Goal: Task Accomplishment & Management: Use online tool/utility

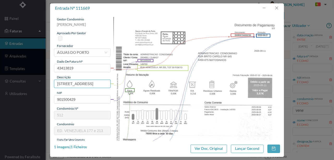
click at [204, 85] on div "gestor condomínio Rui Marques aprovado por gestor fornecedor selecionar ÁGUAS D…" at bounding box center [167, 138] width 226 height 243
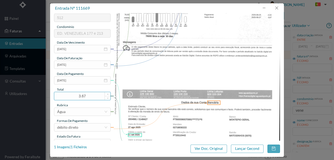
scroll to position [124, 0]
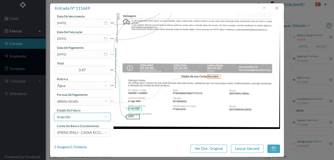
type input "205 Tot (12.07.2025 a 06.08.2025)"
click at [79, 119] on div "Inserido" at bounding box center [80, 117] width 47 height 8
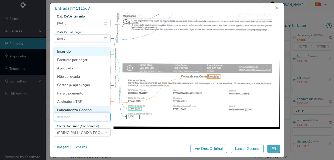
scroll to position [3, 0]
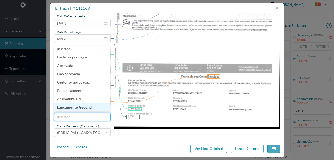
click at [83, 108] on li "Lançamento Gecond" at bounding box center [82, 107] width 56 height 8
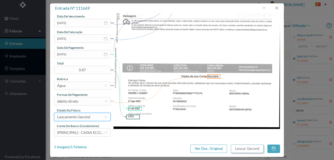
click at [244, 150] on button "Lançar Gecond" at bounding box center [247, 149] width 33 height 8
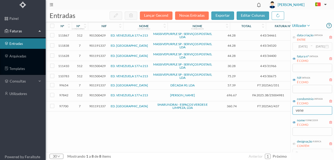
drag, startPoint x: 309, startPoint y: 109, endPoint x: 250, endPoint y: 108, distance: 58.8
click at [250, 108] on div "entradas Lançar Gecond Novas Entradas exportar editar colunas nº nº condomínio …" at bounding box center [190, 85] width 289 height 150
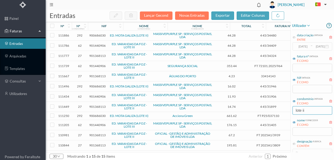
type input "lote ii"
click at [98, 76] on span "901368113" at bounding box center [97, 76] width 16 height 4
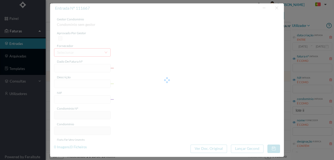
type input "33414143"
type input "RUA JULIO LOURENCO PINTO, NR 126, TOT 40 PORTO"
type input "901368113"
type input "2025-08-28"
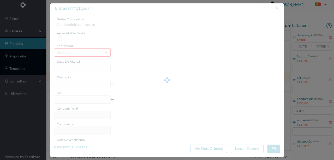
type input "12-09-2025"
type input "4.23"
type input "27"
type input "ED. VARANDAS DA FOZ - LOTE II"
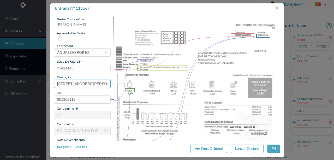
scroll to position [0, 45]
drag, startPoint x: 57, startPoint y: 84, endPoint x: 136, endPoint y: 84, distance: 78.9
click at [136, 84] on div "gestor condomínio Rui Marques aprovado por gestor fornecedor selecionar ÁGUAS D…" at bounding box center [167, 138] width 226 height 243
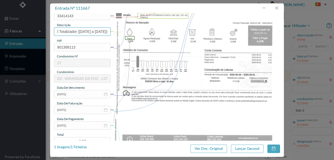
scroll to position [69, 0]
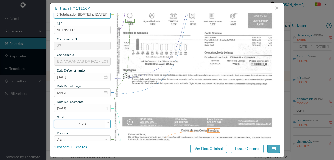
type input "126 Totalizador (09.07.2025 a 07.08.2025)"
drag, startPoint x: 90, startPoint y: 124, endPoint x: 81, endPoint y: 123, distance: 8.4
click at [81, 123] on input "4.23" at bounding box center [82, 124] width 56 height 8
click at [122, 116] on img at bounding box center [197, 66] width 167 height 236
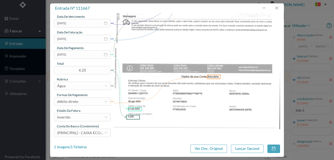
scroll to position [124, 0]
click at [75, 116] on div "Inserido" at bounding box center [80, 117] width 47 height 8
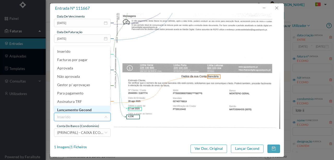
scroll to position [3, 0]
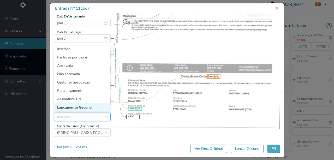
click at [79, 108] on li "Lançamento Gecond" at bounding box center [82, 107] width 56 height 8
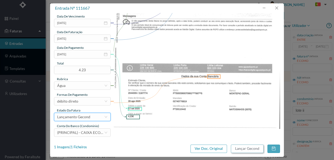
click at [241, 149] on button "Lançar Gecond" at bounding box center [247, 149] width 33 height 8
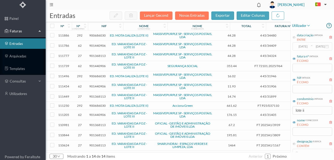
click at [99, 66] on span "901440906" at bounding box center [97, 66] width 16 height 4
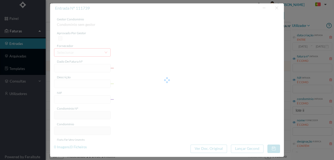
type input "FT 72101.2025/964"
type input "901440906"
type input "Invalid date"
type input "2025-09-09"
type input "353.44"
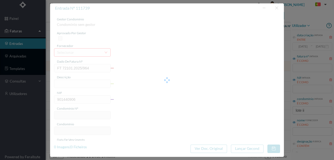
type input "62"
type input "ED. VARANDAS DA FOZ - LOTE III"
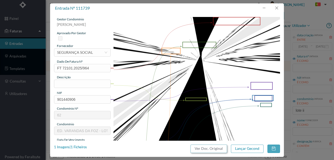
click at [206, 150] on button "Ver Doc. Original" at bounding box center [209, 149] width 37 height 8
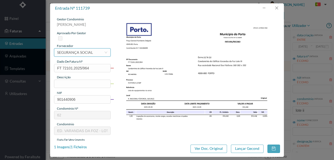
drag, startPoint x: 70, startPoint y: 54, endPoint x: 78, endPoint y: 50, distance: 8.9
click at [72, 52] on div "SEGURANÇA SOCIAL" at bounding box center [75, 53] width 36 height 8
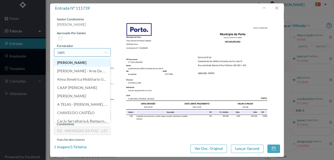
scroll to position [0, 0]
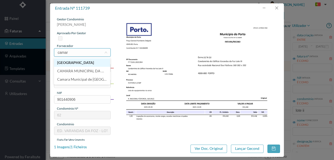
type input "camara"
click at [93, 63] on li "CAMARA MUNICIPAL DO PORTO" at bounding box center [82, 62] width 56 height 8
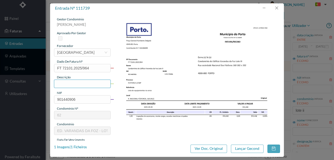
click at [69, 83] on input "text" at bounding box center [82, 84] width 57 height 8
type input "I"
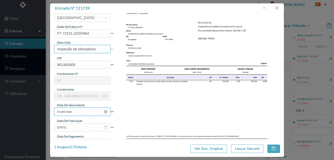
type input "Inspeção de elevadores"
click at [84, 112] on input "Invalid date" at bounding box center [82, 112] width 57 height 8
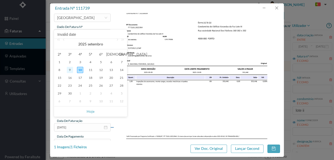
click at [70, 70] on div "9" at bounding box center [70, 70] width 6 height 6
type input "2025-09-09"
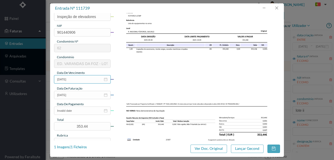
scroll to position [69, 0]
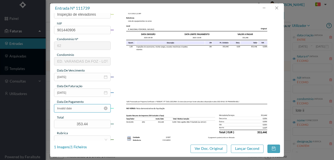
click at [78, 110] on input "Invalid date" at bounding box center [82, 108] width 57 height 8
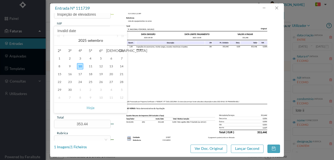
click at [79, 66] on div "10" at bounding box center [80, 66] width 6 height 6
type input "2025-09-10"
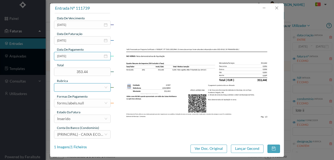
scroll to position [124, 0]
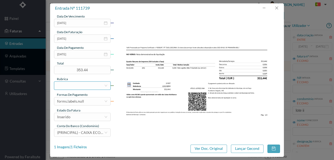
click at [63, 86] on div at bounding box center [80, 86] width 47 height 8
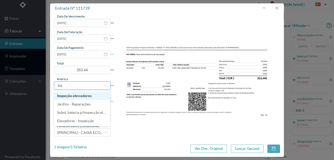
type input "insp"
click at [80, 95] on li "Inspeção elevadores" at bounding box center [82, 96] width 56 height 8
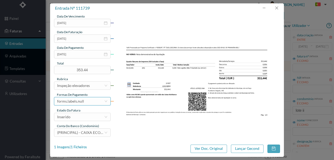
click at [80, 101] on div "forms.labels.null" at bounding box center [70, 101] width 27 height 8
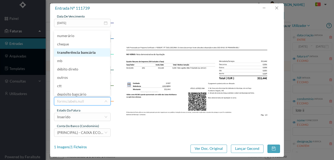
click at [86, 52] on li "transferência bancária" at bounding box center [82, 52] width 56 height 8
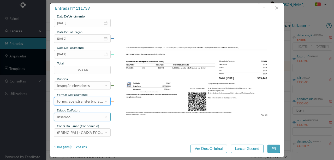
click at [80, 118] on div "Inserido" at bounding box center [80, 117] width 47 height 8
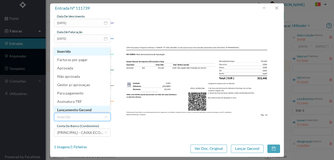
scroll to position [3, 0]
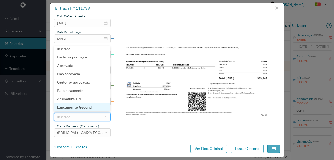
click at [74, 107] on li "Lançamento Gecond" at bounding box center [82, 107] width 56 height 8
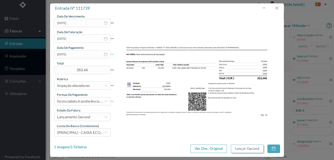
click at [246, 149] on button "Lançar Gecond" at bounding box center [247, 149] width 33 height 8
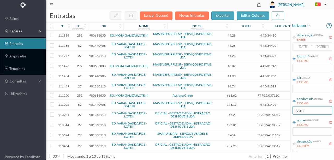
drag, startPoint x: 314, startPoint y: 109, endPoint x: 272, endPoint y: 116, distance: 42.1
click at [278, 113] on div "entradas Lançar Gecond Novas Entradas exportar editar colunas nº nº condomínio …" at bounding box center [190, 85] width 289 height 150
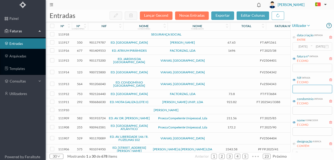
drag, startPoint x: 298, startPoint y: 90, endPoint x: 299, endPoint y: 96, distance: 6.2
click at [298, 90] on input "text" at bounding box center [313, 89] width 40 height 8
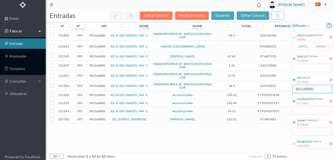
type input "901166081"
click at [98, 56] on span "901166081" at bounding box center [97, 56] width 16 height 4
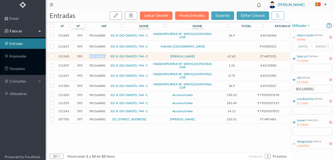
click at [98, 56] on span "901166081" at bounding box center [97, 56] width 16 height 4
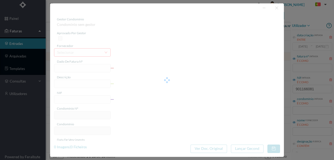
type input "FT AP/1555"
type input "901166081"
type input "2025-09-08"
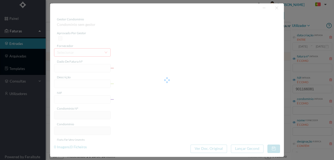
type input "67.65"
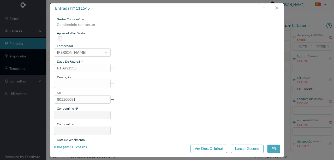
type input "595"
type input "ED. R. DO CRASTO, 744 - C"
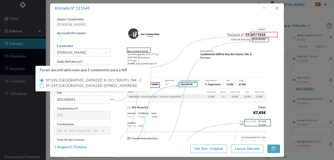
click at [40, 86] on input "Nº: 597 | Nome: ED. RUA DE CRASTO, 744 - A" at bounding box center [42, 86] width 4 height 4
type input "597"
type input "ED. RUA DE CRASTO, 744 - A"
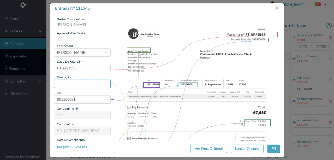
click at [60, 84] on input "text" at bounding box center [82, 84] width 57 height 8
click at [98, 83] on input "Honorarios Fase 1 - Envio de 1ª carta - Fração H" at bounding box center [82, 84] width 57 height 8
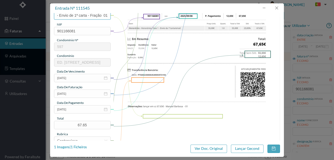
scroll to position [69, 0]
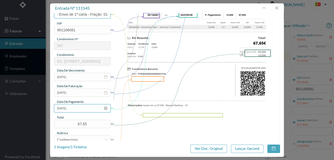
type input "Honorarios Fase 1 - Envio de 1ª carta - Fração 01"
click at [80, 112] on input "2025-09-08" at bounding box center [82, 108] width 57 height 8
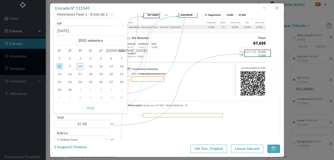
click at [61, 66] on div "8" at bounding box center [59, 66] width 6 height 6
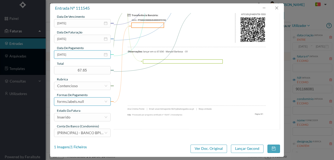
scroll to position [124, 0]
click at [86, 101] on div "forms.labels.null" at bounding box center [80, 101] width 47 height 8
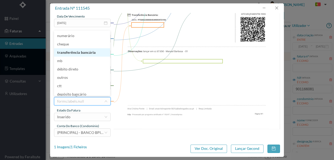
click at [85, 54] on li "transferência bancária" at bounding box center [82, 52] width 56 height 8
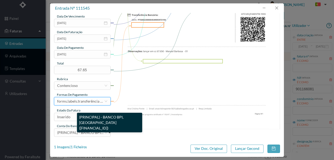
click at [84, 116] on div "(PRINCIPAL) - BANCO BPI, SA (PT50 001000003330542000195)" at bounding box center [109, 123] width 65 height 20
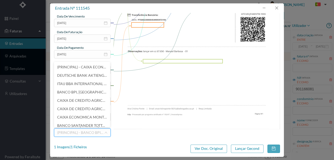
click at [173, 93] on img at bounding box center [197, 11] width 167 height 236
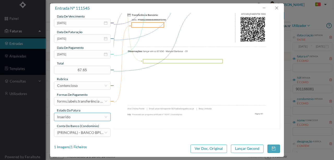
click at [79, 118] on div "Inserido" at bounding box center [80, 117] width 47 height 8
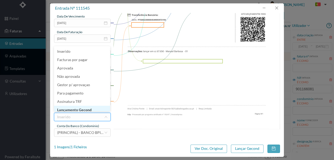
scroll to position [3, 0]
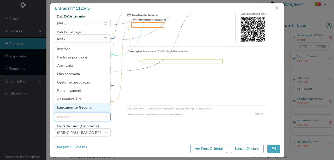
click at [81, 106] on li "Lançamento Gecond" at bounding box center [82, 107] width 56 height 8
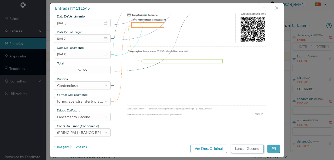
click at [245, 150] on button "Lançar Gecond" at bounding box center [247, 149] width 33 height 8
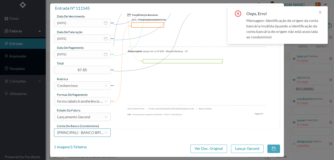
click at [82, 133] on span "(PRINCIPAL) - BANCO BPI, SA (PT50 001000003330542000195)" at bounding box center [113, 132] width 113 height 4
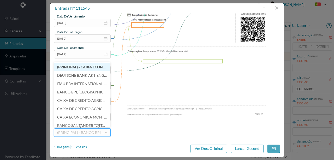
click at [89, 69] on span "(PRINCIPAL) - CAIXA ECONOMICA MONTEPIO GERAL (PT50 003600709910011391241)" at bounding box center [117, 67] width 120 height 4
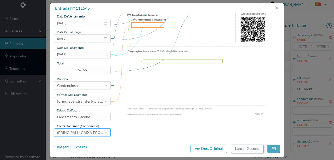
click at [249, 148] on button "Lançar Gecond" at bounding box center [247, 149] width 33 height 8
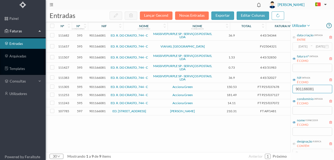
drag, startPoint x: 318, startPoint y: 89, endPoint x: 233, endPoint y: 91, distance: 84.4
click at [234, 91] on div "entradas Lançar Gecond Novas Entradas exportar editar colunas nº nº condomínio …" at bounding box center [190, 85] width 289 height 150
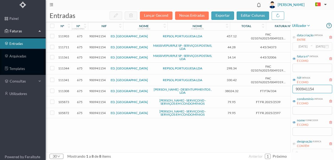
type input "900941154"
click at [94, 90] on span "900941154" at bounding box center [97, 91] width 16 height 4
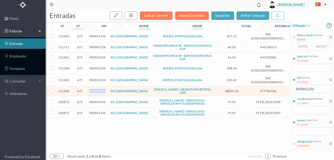
click at [94, 90] on span "900941154" at bounding box center [97, 91] width 16 height 4
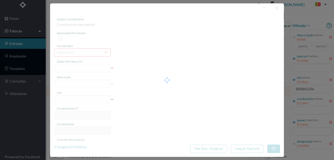
type input "FT FTA/334"
type input "Execução de trabalhos de construção civil em condomínio. vs mana da toa a«IlLsc…"
type input "900941154"
type input "Invalid date"
type input "02-09-2025"
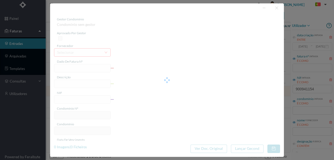
type input "38024.32"
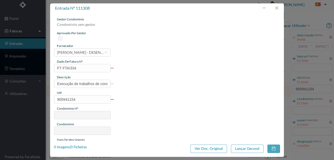
type input "675"
type input "ED. GARDEN VILLAGE VI"
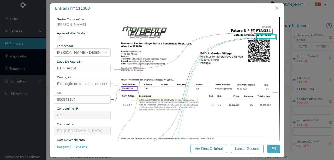
click at [81, 146] on div "1 Imagens | 1 Ficheiros" at bounding box center [70, 147] width 33 height 5
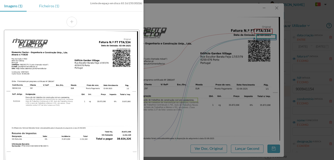
click at [49, 5] on div "Ficheiros (1)" at bounding box center [49, 6] width 28 height 12
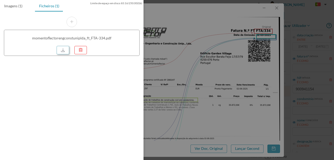
click at [66, 52] on link at bounding box center [63, 50] width 13 height 8
click at [61, 48] on link at bounding box center [63, 50] width 13 height 8
click at [176, 23] on div at bounding box center [167, 80] width 334 height 160
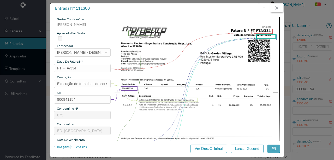
click at [276, 9] on button "button" at bounding box center [277, 8] width 13 height 8
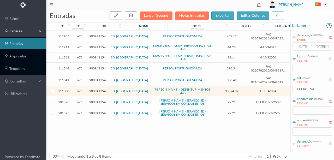
click at [51, 90] on input "checkbox" at bounding box center [52, 91] width 4 height 4
checkbox input "true"
click at [133, 16] on icon "button" at bounding box center [131, 15] width 4 height 4
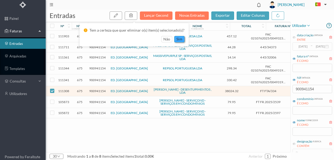
click at [179, 40] on button "sim" at bounding box center [179, 39] width 10 height 6
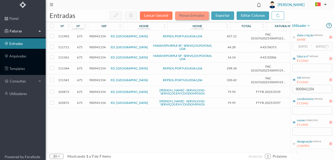
click at [189, 16] on button "Novas Entradas" at bounding box center [192, 15] width 34 height 8
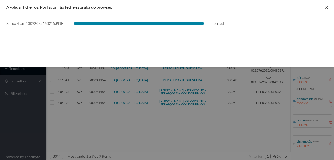
drag, startPoint x: 327, startPoint y: 7, endPoint x: 324, endPoint y: 8, distance: 3.3
click at [327, 7] on icon "icon: close" at bounding box center [326, 7] width 3 height 3
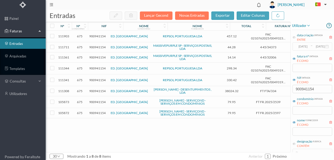
click at [97, 89] on span "900941154" at bounding box center [97, 91] width 16 height 4
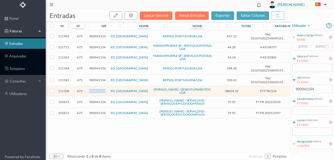
click at [97, 89] on span "900941154" at bounding box center [97, 91] width 16 height 4
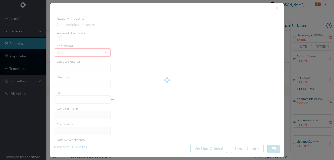
type input "FT FTA/334"
type input "Execução de trabalhos de construção civil em condomínio, O O o E o"
type input "900941154"
type input "02-09-2025"
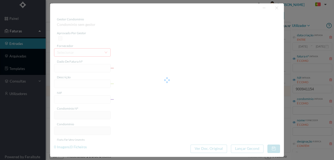
type input "02-09-2025"
type input "38024.32"
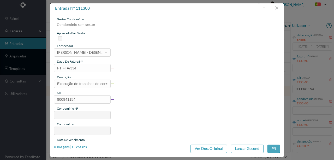
type input "675"
type input "ED. GARDEN VILLAGE VI"
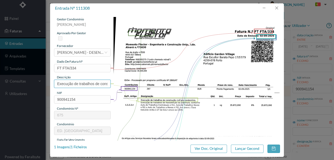
click at [73, 81] on input "Execução de trabalhos de construção civil em condomínio, O O o E o" at bounding box center [82, 84] width 57 height 8
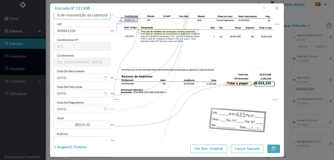
scroll to position [87, 0]
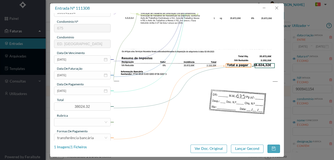
type input "Execução de trabalhos de manutenção da cobertura"
click at [105, 91] on icon "icon: close-circle" at bounding box center [106, 91] width 4 height 4
click at [69, 123] on div at bounding box center [80, 122] width 47 height 8
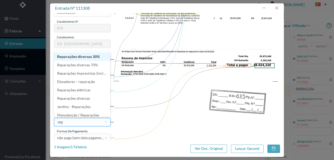
type input "repa"
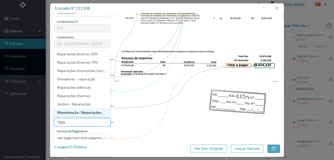
click at [88, 113] on li "Manutenção / Reparações" at bounding box center [82, 112] width 56 height 8
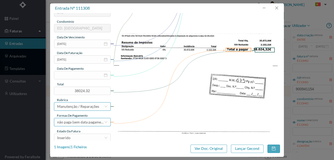
scroll to position [124, 0]
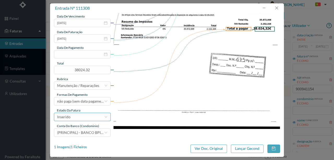
click at [78, 117] on div "Inserido" at bounding box center [80, 117] width 47 height 8
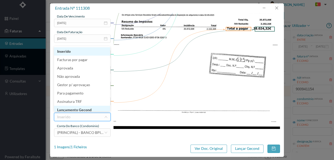
scroll to position [3, 0]
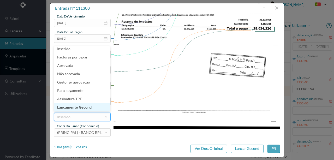
drag, startPoint x: 87, startPoint y: 107, endPoint x: 259, endPoint y: 150, distance: 177.4
click at [87, 107] on li "Lançamento Gecond" at bounding box center [82, 107] width 56 height 8
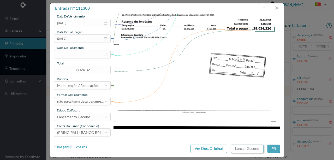
click at [248, 148] on button "Lançar Gecond" at bounding box center [247, 149] width 33 height 8
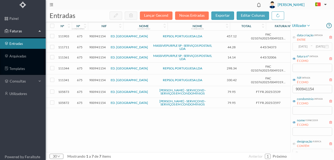
click at [98, 35] on span "900941154" at bounding box center [97, 36] width 16 height 4
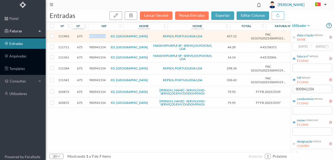
click at [98, 35] on span "900941154" at bounding box center [97, 36] width 16 height 4
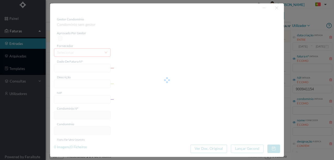
type input "FAC 0210762025/0049323861"
type input "Rua da Telheira 487 GARAGE"
type input "900941154"
type input "2025-09-08"
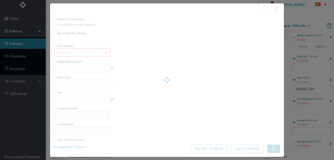
type input "2025-09-29"
type input "457.12"
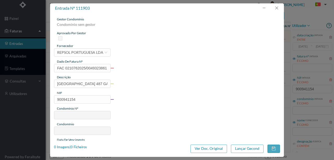
type input "675"
type input "ED. GARDEN VILLAGE VI"
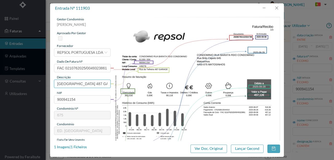
drag, startPoint x: 83, startPoint y: 83, endPoint x: 51, endPoint y: 83, distance: 31.9
click at [51, 83] on div "gestor condomínio Susana Silva aprovado por gestor fornecedor selecionar REPSOL…" at bounding box center [167, 77] width 234 height 128
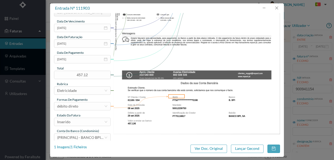
scroll to position [122, 0]
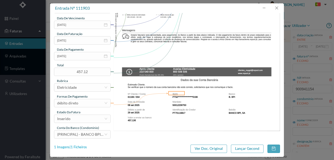
click at [82, 148] on div "1 Imagens | 1 Ficheiros" at bounding box center [70, 147] width 33 height 5
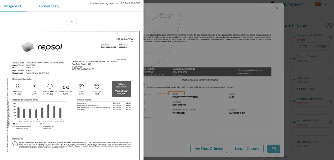
click at [51, 5] on div "Ficheiros (1)" at bounding box center [49, 6] width 28 height 12
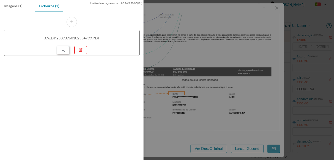
click at [68, 49] on link at bounding box center [63, 50] width 13 height 8
click at [171, 70] on div at bounding box center [167, 80] width 334 height 160
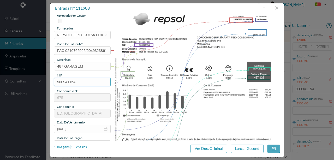
scroll to position [17, 0]
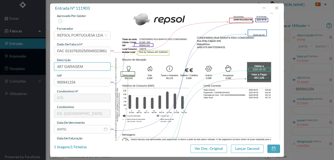
click at [89, 65] on input "487 GARAGEM" at bounding box center [82, 66] width 57 height 8
click at [87, 67] on input "487 GARAGEM (05.08.2025 A 04.09.2025)" at bounding box center [82, 66] width 57 height 8
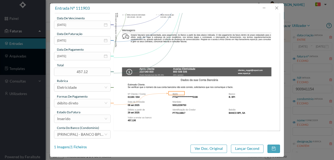
scroll to position [124, 0]
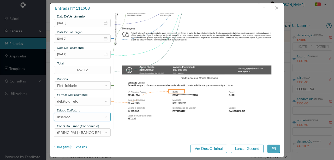
type input "487 GARAGEM (05.08.2025 a 04.09.2025)"
click at [79, 119] on div "Inserido" at bounding box center [80, 117] width 47 height 8
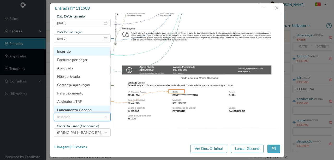
scroll to position [3, 0]
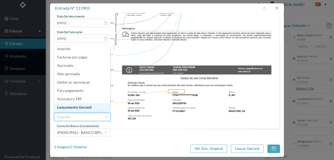
click at [85, 109] on li "Lançamento Gecond" at bounding box center [82, 107] width 56 height 8
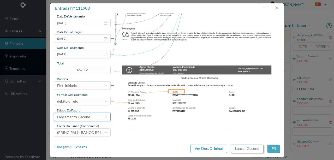
click at [249, 150] on button "Lançar Gecond" at bounding box center [247, 149] width 33 height 8
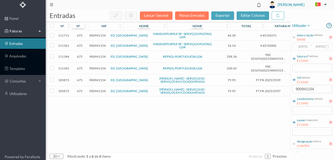
click at [99, 56] on span "900941154" at bounding box center [97, 57] width 16 height 4
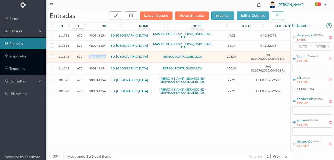
click at [99, 56] on span "900941154" at bounding box center [97, 57] width 16 height 4
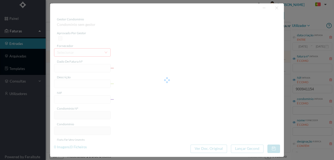
type input "FAC 0210762025/0049319608"
type input "Rua DE BARATA FEYO 17 CON"
type input "900941154"
type input "2025-09-05"
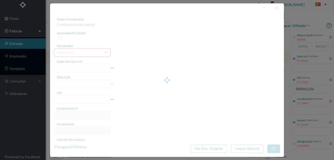
type input "2025-09-26"
type input "298.34"
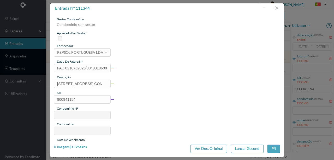
type input "675"
type input "ED. GARDEN VILLAGE VI"
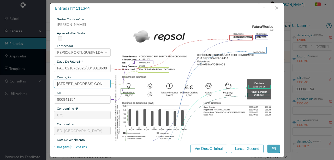
scroll to position [0, 3]
drag, startPoint x: 56, startPoint y: 84, endPoint x: 164, endPoint y: 85, distance: 107.9
click at [162, 85] on div "gestor condomínio Susana Silva aprovado por gestor fornecedor selecionar REPSOL…" at bounding box center [167, 138] width 226 height 243
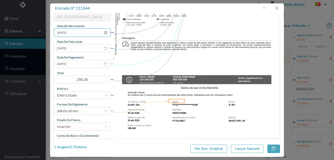
scroll to position [122, 0]
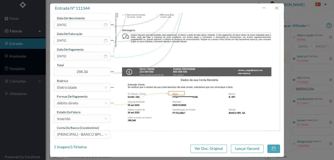
type input "17 Comuns (05.08.2025 a 04.09.2025)"
click at [88, 123] on div "gestor condomínio Susana Silva aprovado por gestor fornecedor selecionar REPSOL…" at bounding box center [82, 16] width 57 height 243
click at [84, 119] on div "Inserido" at bounding box center [80, 119] width 47 height 8
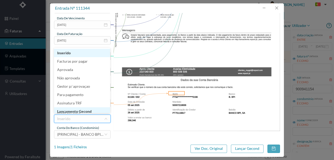
scroll to position [3, 0]
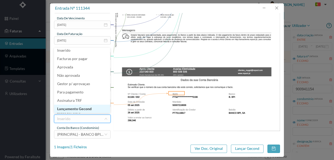
click at [89, 108] on li "Lançamento Gecond" at bounding box center [82, 109] width 56 height 8
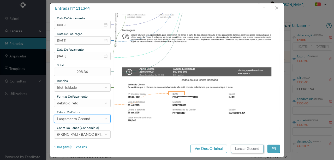
click at [242, 148] on button "Lançar Gecond" at bounding box center [247, 149] width 33 height 8
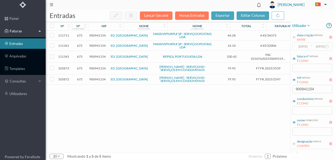
click at [95, 55] on span "900941154" at bounding box center [97, 57] width 16 height 4
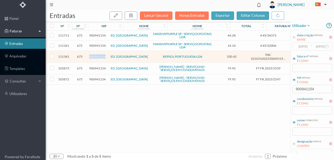
click at [95, 55] on span "900941154" at bounding box center [97, 57] width 16 height 4
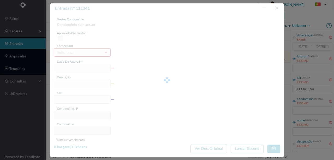
type input "FAC 0210762025/0049319607"
type input "Rua DE BARATA FEYO 79 CON"
type input "900941154"
type input "2025-09-05"
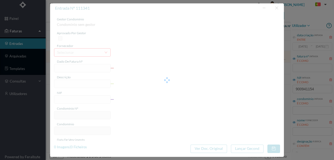
type input "2025-09-26"
type input "330.42"
type input "675"
type input "ED. GARDEN VILLAGE VI"
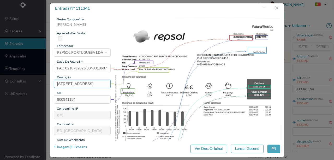
scroll to position [0, 3]
drag, startPoint x: 57, startPoint y: 80, endPoint x: 211, endPoint y: 86, distance: 154.2
click at [206, 86] on div "gestor condomínio Susana Silva aprovado por gestor fornecedor selecionar REPSOL…" at bounding box center [167, 138] width 226 height 243
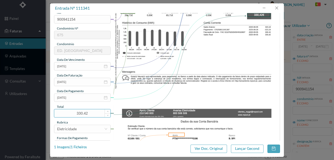
scroll to position [122, 0]
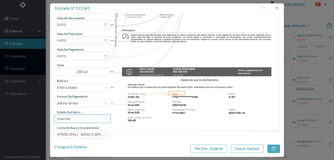
type input "79 Comuns (05.08.2025 a 04.09.2025)"
click at [85, 120] on div "Inserido" at bounding box center [80, 119] width 47 height 8
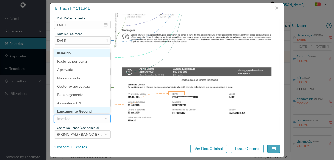
scroll to position [3, 0]
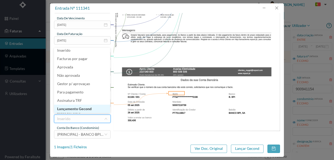
click at [87, 109] on li "Lançamento Gecond" at bounding box center [82, 109] width 56 height 8
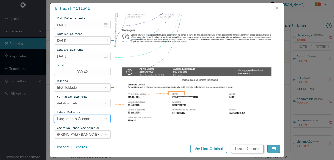
click at [249, 150] on button "Lançar Gecond" at bounding box center [247, 149] width 33 height 8
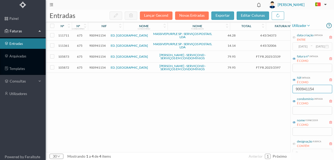
drag, startPoint x: 322, startPoint y: 90, endPoint x: 267, endPoint y: 89, distance: 55.4
click at [267, 89] on div "entradas Lançar Gecond Novas Entradas exportar editar colunas nº nº condomínio …" at bounding box center [190, 85] width 289 height 150
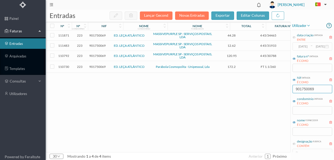
type input "901750069"
click at [100, 67] on span "901750069" at bounding box center [97, 67] width 16 height 4
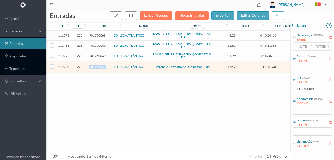
click at [100, 67] on span "901750069" at bounding box center [97, 67] width 16 height 4
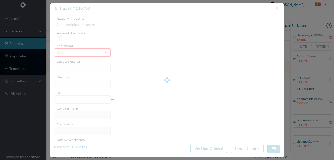
type input "FT 1.1/260"
type input "Reparação de fuga de água no abastecimento dos serviços comuns"
type input "901750069"
type input "21-08-2025"
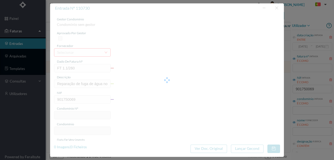
type input "01-09-2025"
type input "172.20"
type input "223"
type input "ED. LEÇA ATLÂNTICO"
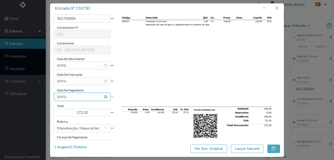
scroll to position [87, 0]
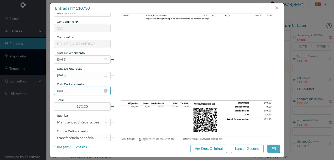
click at [73, 90] on input "01-09-2025" at bounding box center [82, 91] width 57 height 8
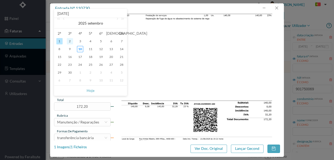
click at [71, 42] on div "2" at bounding box center [70, 41] width 6 height 6
type input "02-09-2025"
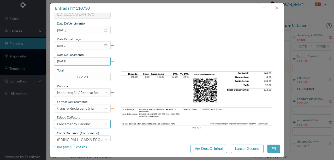
scroll to position [124, 0]
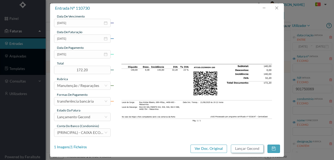
click at [250, 150] on button "Lançar Gecond" at bounding box center [247, 149] width 33 height 8
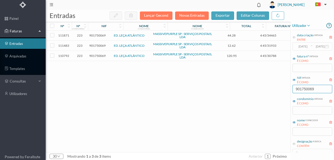
drag, startPoint x: 320, startPoint y: 89, endPoint x: 267, endPoint y: 88, distance: 53.5
click at [267, 88] on div "entradas Lançar Gecond Novas Entradas exportar editar colunas nº nº condomínio …" at bounding box center [190, 85] width 289 height 150
drag, startPoint x: 209, startPoint y: 125, endPoint x: 179, endPoint y: 104, distance: 36.8
click at [209, 125] on div "111871 223 901750069 ED. LEÇA ATLÂNTICO MASSIVEPURPLE SP - SERVIÇOS POSTAIS, LD…" at bounding box center [199, 92] width 307 height 122
click at [279, 96] on div "111871 223 901750069 ED. LEÇA ATLÂNTICO MASSIVEPURPLE SP - SERVIÇOS POSTAIS, LD…" at bounding box center [199, 92] width 307 height 122
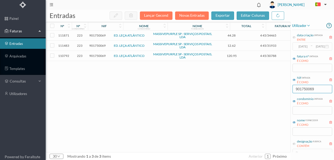
drag, startPoint x: 317, startPoint y: 88, endPoint x: 220, endPoint y: 95, distance: 96.6
click at [218, 92] on div "entradas Lançar Gecond Novas Entradas exportar editar colunas nº nº condomínio …" at bounding box center [190, 85] width 289 height 150
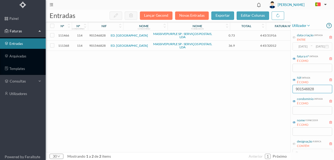
drag, startPoint x: 324, startPoint y: 89, endPoint x: 203, endPoint y: 83, distance: 121.1
click at [203, 83] on div "entradas Lançar Gecond Novas Entradas exportar editar colunas nº nº condomínio …" at bounding box center [190, 85] width 289 height 150
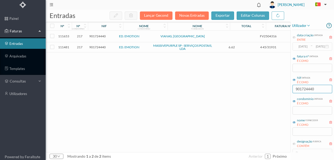
type input "901724440"
click at [98, 36] on span "901724440" at bounding box center [97, 36] width 16 height 4
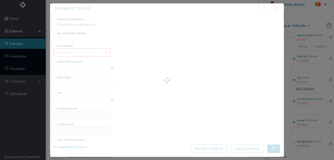
type input "FV2504316"
type input "Manutenção de extintores"
type input "901724440"
type input "2025-09-05"
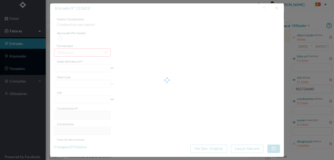
type input "2025-09-05"
type input "217"
type input "ED. EMOTION"
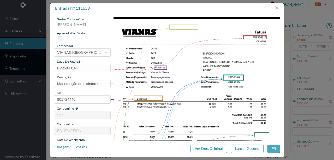
scroll to position [17, 0]
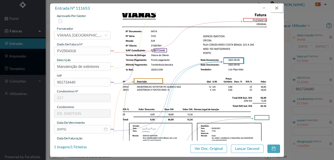
click at [278, 6] on button "button" at bounding box center [277, 8] width 13 height 8
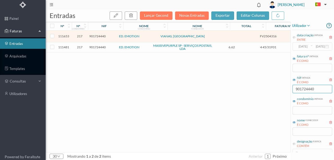
drag, startPoint x: 299, startPoint y: 84, endPoint x: 215, endPoint y: 81, distance: 83.9
click at [219, 81] on div "entradas Lançar Gecond Novas Entradas exportar editar colunas nº nº condomínio …" at bounding box center [190, 85] width 289 height 150
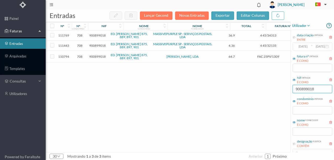
type input "900899018"
click at [97, 57] on span "900899018" at bounding box center [97, 57] width 16 height 4
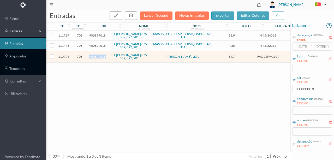
click at [97, 57] on span "900899018" at bounding box center [97, 57] width 16 height 4
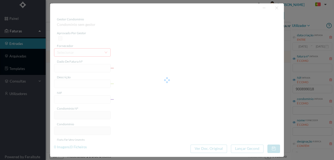
type input "FAC 25PV/1309"
type input "CONTRATO DE ASSISTENCIA"
type input "900899018"
type input "2025-09-16"
type input "[DATE]"
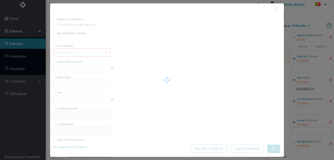
type input "2025-09-16"
type input "64.70"
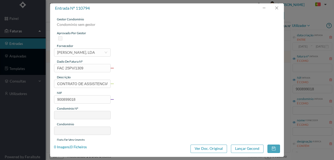
type input "708"
type input "ED. AFONSO HENRIQUES 875, 889, 897, 901"
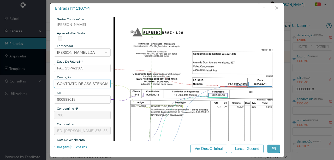
scroll to position [0, 1]
drag, startPoint x: 55, startPoint y: 82, endPoint x: 149, endPoint y: 85, distance: 94.0
click at [149, 85] on div "gestor condomínio Susana Silva aprovado por gestor fornecedor selecionar ALFRED…" at bounding box center [167, 138] width 226 height 243
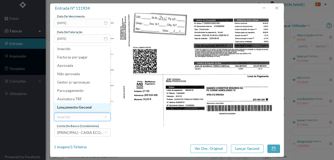
click at [79, 109] on li "Lançamento Gecond" at bounding box center [82, 107] width 56 height 8
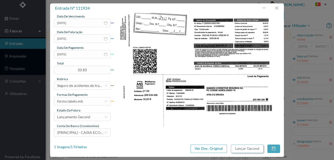
click at [244, 149] on button "Lançar Gecond" at bounding box center [247, 149] width 33 height 8
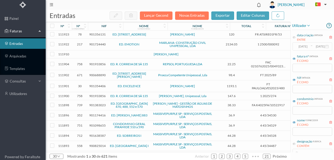
click at [95, 34] on span "901356131" at bounding box center [97, 34] width 16 height 4
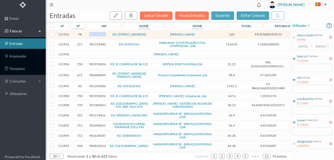
click at [95, 34] on span "901356131" at bounding box center [97, 34] width 16 height 4
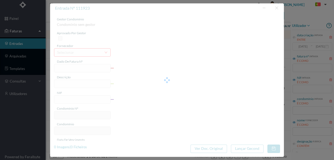
type input "FR ATSIRE01FR/53"
type input "901356131"
type input "Invalid date"
type input "30-08-2025"
type input "120.00"
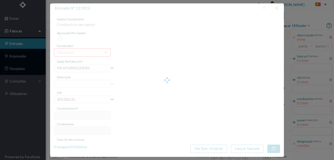
type input "78"
type input "ED. RUA NOVA DO PAÇO 93 A 123"
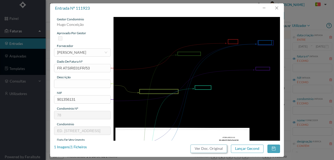
drag, startPoint x: 208, startPoint y: 149, endPoint x: 196, endPoint y: 23, distance: 127.0
click at [208, 149] on button "Ver Doc. Original" at bounding box center [209, 149] width 37 height 8
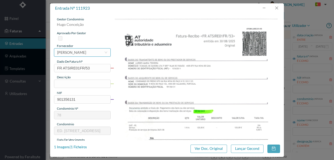
click at [66, 53] on div "JOSÉ MARIA MOREIRA DA SILVA" at bounding box center [71, 53] width 29 height 8
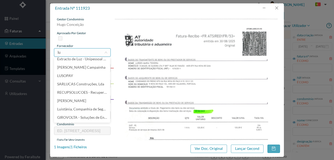
scroll to position [1, 0]
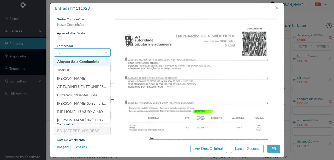
type input "l"
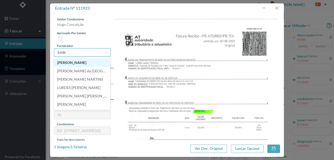
type input "lurdes"
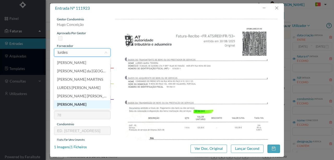
click at [72, 104] on li "MARIA DE LURDES PINTO" at bounding box center [82, 104] width 56 height 8
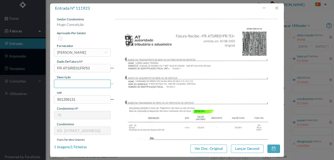
click at [62, 84] on input "text" at bounding box center [82, 84] width 57 height 8
click at [226, 87] on img at bounding box center [197, 135] width 167 height 236
click at [68, 84] on input "text" at bounding box center [82, 84] width 57 height 8
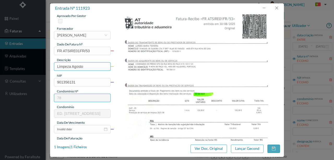
scroll to position [35, 0]
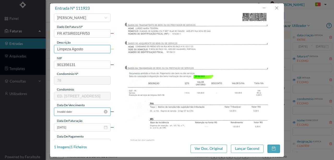
type input "Limpeza Agosto"
click at [78, 112] on input "Invalid date" at bounding box center [82, 112] width 57 height 8
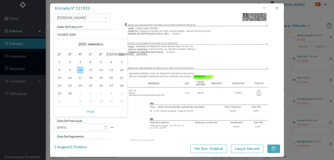
click at [63, 40] on link at bounding box center [64, 44] width 5 height 10
click at [113, 93] on div "30" at bounding box center [111, 93] width 6 height 6
type input "30-08-2025"
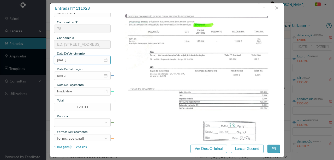
scroll to position [87, 0]
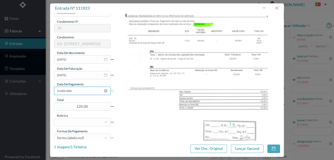
click at [74, 90] on input "Invalid date" at bounding box center [82, 91] width 57 height 8
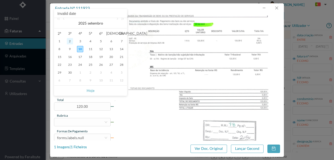
click at [71, 42] on div "2" at bounding box center [70, 41] width 6 height 6
type input "02-09-2025"
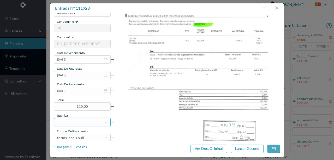
click at [60, 123] on div at bounding box center [80, 122] width 47 height 8
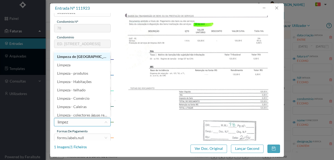
type input "limpeza"
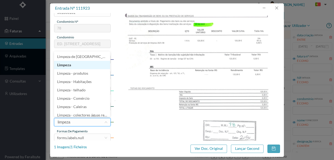
click at [71, 65] on li "Limpeza" at bounding box center [82, 65] width 56 height 8
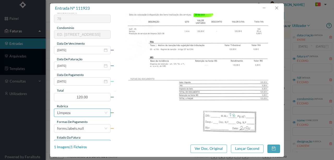
scroll to position [122, 0]
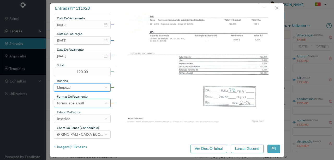
click at [85, 103] on div "forms.labels.null" at bounding box center [80, 103] width 47 height 8
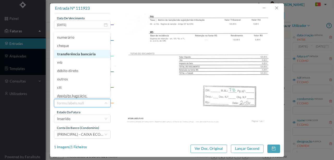
click at [86, 54] on li "transferência bancária" at bounding box center [82, 54] width 56 height 8
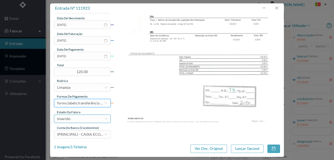
click at [76, 119] on div "Inserido" at bounding box center [80, 119] width 47 height 8
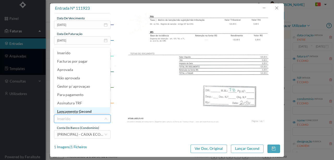
scroll to position [3, 0]
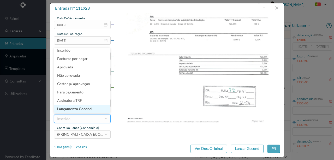
click at [84, 109] on li "Lançamento Gecond" at bounding box center [82, 109] width 56 height 8
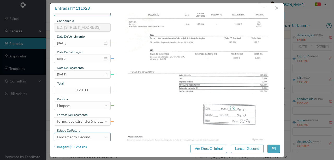
scroll to position [104, 0]
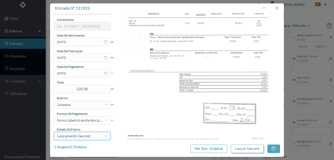
click at [252, 148] on button "Lançar Gecond" at bounding box center [247, 149] width 33 height 8
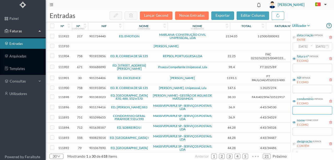
click at [300, 112] on input "text" at bounding box center [313, 110] width 40 height 8
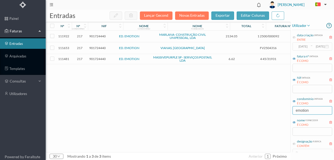
type input "emotion"
click at [98, 36] on span "901724440" at bounding box center [97, 36] width 16 height 4
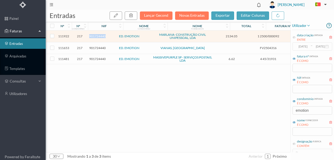
click at [98, 36] on span "901724440" at bounding box center [97, 36] width 16 height 4
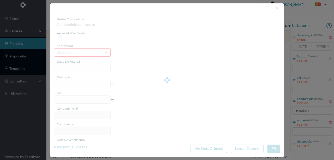
type input "1 2500/000092"
type input "901724440"
type input "2025-08-07"
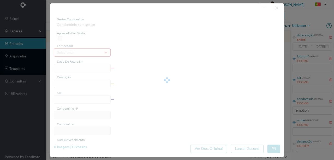
type input "2134.05"
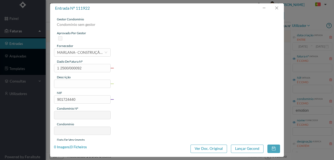
type input "217"
type input "ED. EMOTION"
